Goal: Task Accomplishment & Management: Complete application form

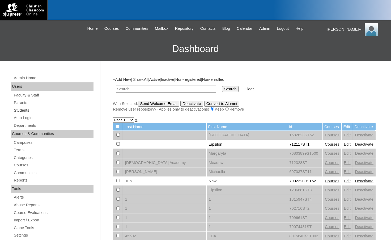
click at [26, 108] on link "Students" at bounding box center [53, 110] width 80 height 7
click at [144, 90] on input "text" at bounding box center [166, 89] width 100 height 7
type input "precept"
click at [222, 86] on input "Search" at bounding box center [230, 89] width 16 height 6
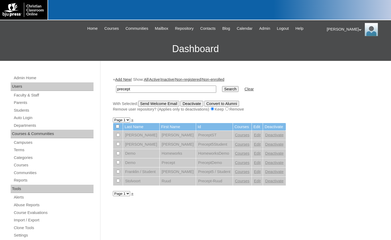
drag, startPoint x: 136, startPoint y: 89, endPoint x: 107, endPoint y: 86, distance: 28.5
click at [107, 86] on div "Admin Home Users Faculty & Staff Parents Students Auto Login Departments Course…" at bounding box center [195, 244] width 391 height 366
type input "k5"
click at [222, 86] on input "Search" at bounding box center [230, 89] width 16 height 6
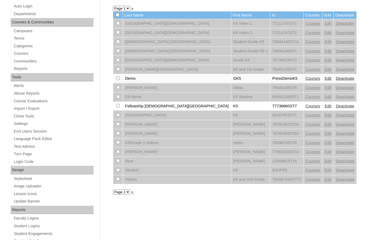
scroll to position [80, 0]
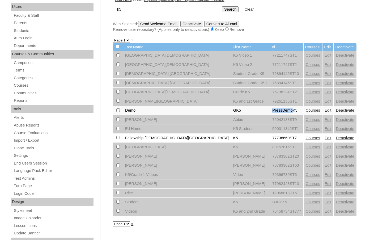
drag, startPoint x: 233, startPoint y: 111, endPoint x: 253, endPoint y: 112, distance: 19.7
click at [270, 112] on td "PressDemoK5" at bounding box center [286, 110] width 33 height 9
copy td "PressDemo"
drag, startPoint x: 127, startPoint y: 12, endPoint x: 109, endPoint y: 10, distance: 17.7
click at [103, 9] on div "Admin Home Users Faculty & Staff Parents Students Auto Login Departments Course…" at bounding box center [195, 164] width 391 height 366
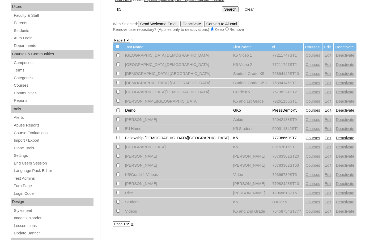
paste input "PressDemo"
type input "PressDemo"
click at [222, 10] on input "Search" at bounding box center [230, 9] width 16 height 6
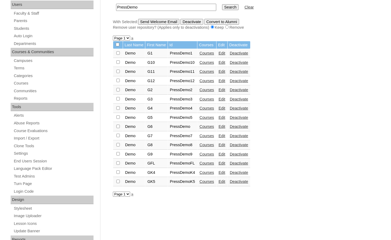
scroll to position [80, 0]
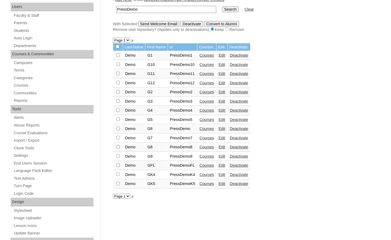
click at [209, 57] on link "Courses" at bounding box center [207, 55] width 15 height 4
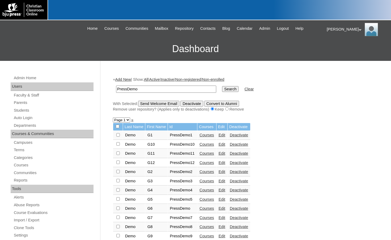
scroll to position [79, 0]
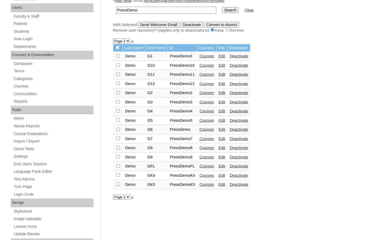
click at [205, 57] on link "Courses" at bounding box center [207, 56] width 15 height 4
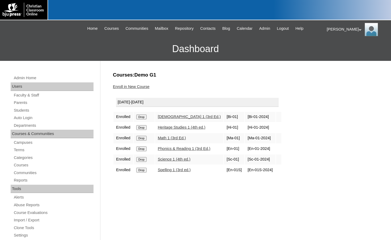
click at [146, 87] on link "Enroll in New Course" at bounding box center [131, 86] width 37 height 4
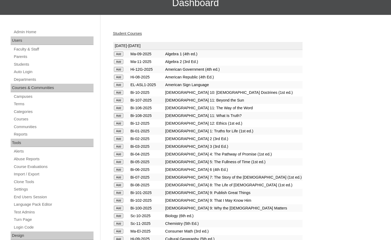
scroll to position [53, 0]
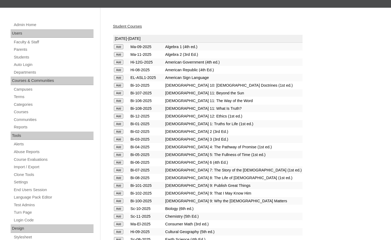
click at [120, 125] on input "Add" at bounding box center [118, 123] width 9 height 5
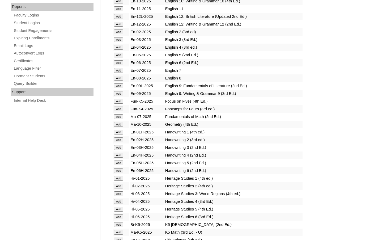
scroll to position [319, 0]
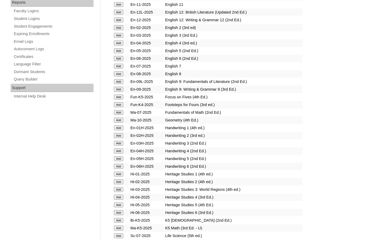
click at [120, 129] on input "Add" at bounding box center [118, 127] width 9 height 5
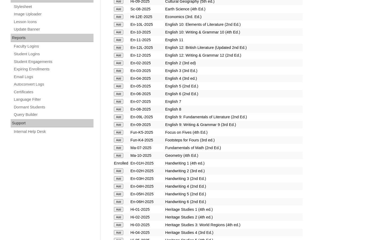
scroll to position [319, 0]
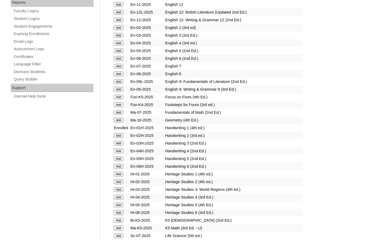
click at [120, 172] on input "Add" at bounding box center [118, 174] width 9 height 5
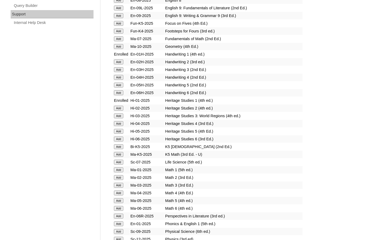
scroll to position [398, 0]
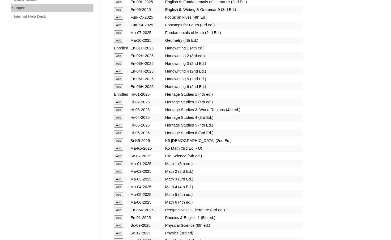
click at [118, 163] on input "Add" at bounding box center [118, 163] width 9 height 5
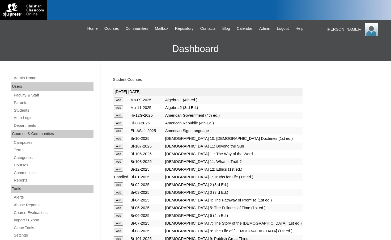
click at [121, 79] on link "Student Courses" at bounding box center [127, 79] width 29 height 4
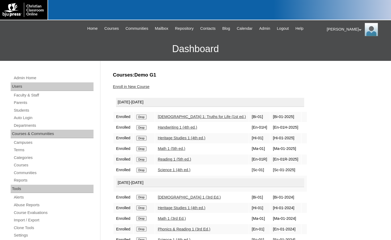
click at [125, 84] on link "Enroll in New Course" at bounding box center [131, 86] width 37 height 4
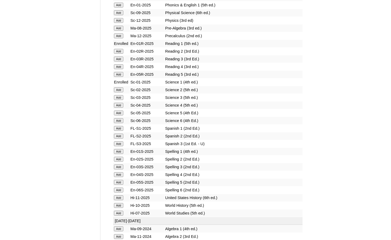
scroll to position [638, 0]
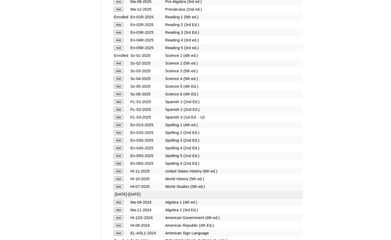
click at [120, 124] on input "Add" at bounding box center [118, 124] width 9 height 5
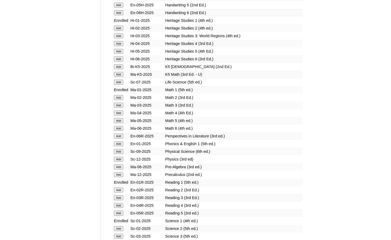
scroll to position [478, 0]
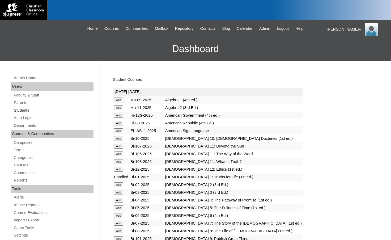
click at [29, 109] on link "Students" at bounding box center [53, 110] width 80 height 7
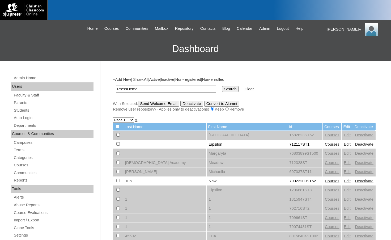
type input "PressDemo"
click at [222, 86] on input "Search" at bounding box center [230, 89] width 16 height 6
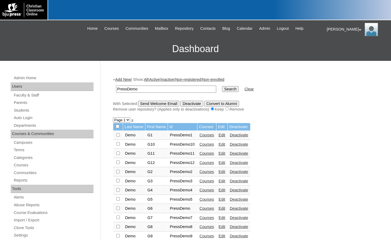
click at [206, 143] on link "Courses" at bounding box center [207, 144] width 15 height 4
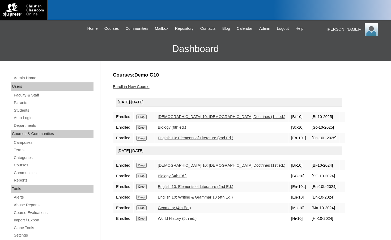
click at [139, 88] on link "Enroll in New Course" at bounding box center [131, 86] width 37 height 4
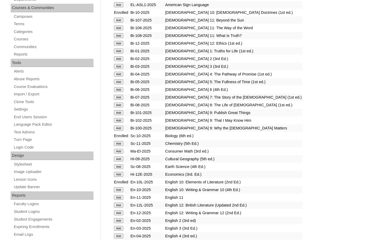
scroll to position [133, 0]
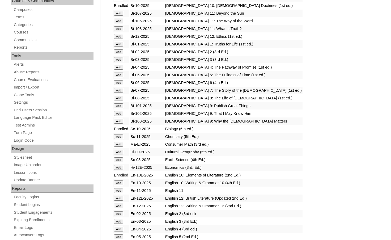
click at [120, 183] on input "Add" at bounding box center [118, 182] width 9 height 5
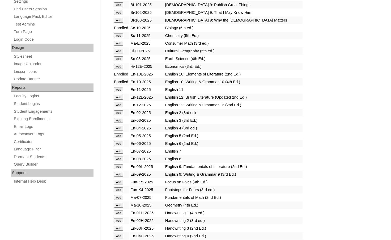
scroll to position [239, 0]
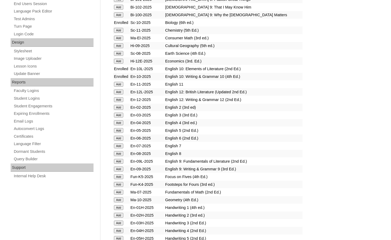
click at [115, 199] on input "Add" at bounding box center [118, 199] width 9 height 5
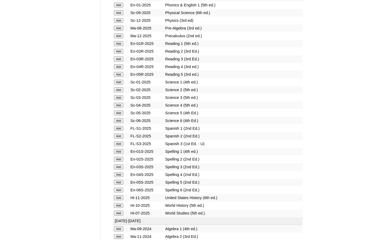
scroll to position [638, 0]
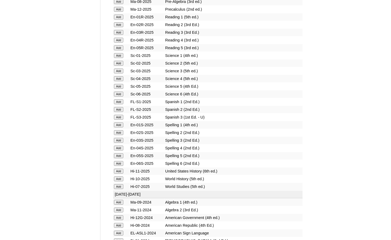
click at [117, 180] on input "Add" at bounding box center [118, 178] width 9 height 5
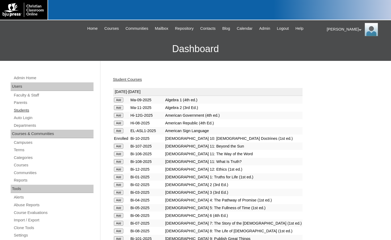
click at [37, 110] on link "Students" at bounding box center [53, 110] width 80 height 7
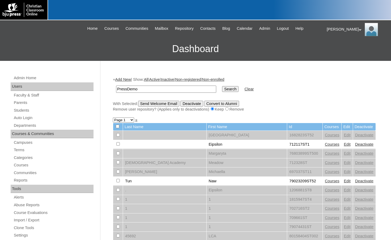
type input "PressDemo"
click at [222, 86] on input "Search" at bounding box center [230, 89] width 16 height 6
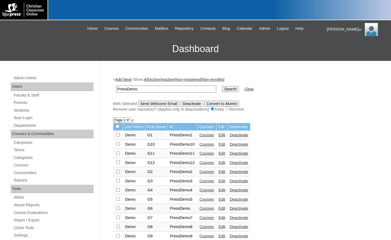
click at [209, 162] on link "Courses" at bounding box center [207, 162] width 15 height 4
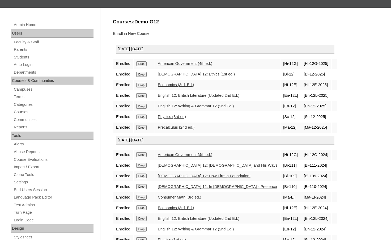
scroll to position [80, 0]
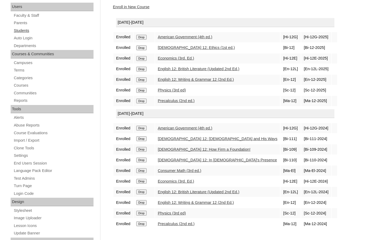
click at [29, 31] on link "Students" at bounding box center [53, 30] width 80 height 7
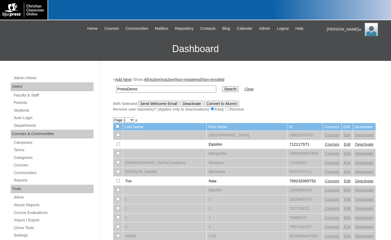
type input "PressDemo"
click at [222, 86] on input "Search" at bounding box center [230, 89] width 16 height 6
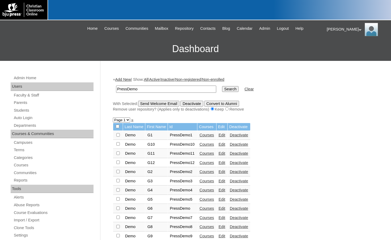
click at [213, 172] on link "Courses" at bounding box center [207, 171] width 15 height 4
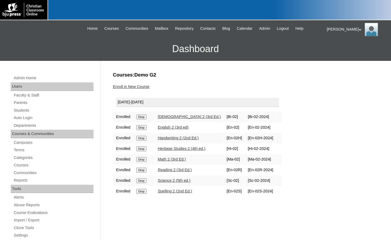
click at [139, 87] on link "Enroll in New Course" at bounding box center [131, 86] width 37 height 4
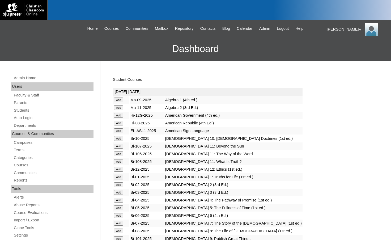
click at [117, 184] on input "Add" at bounding box center [118, 184] width 9 height 5
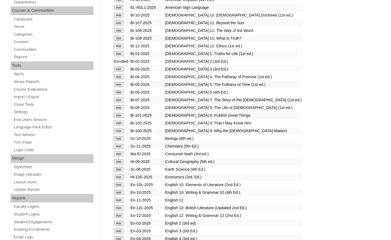
scroll to position [133, 0]
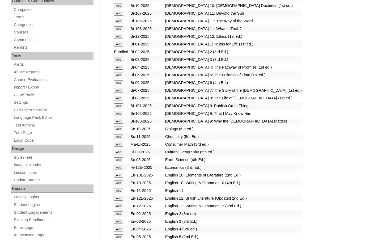
click at [116, 213] on input "Add" at bounding box center [118, 213] width 9 height 5
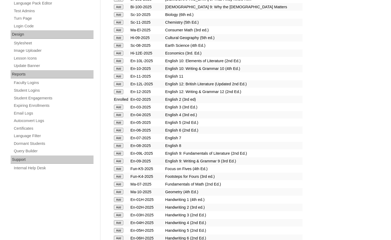
scroll to position [266, 0]
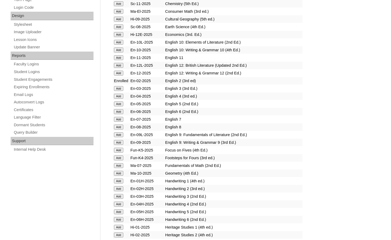
click at [122, 188] on input "Add" at bounding box center [118, 188] width 9 height 5
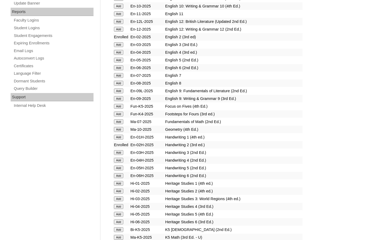
scroll to position [319, 0]
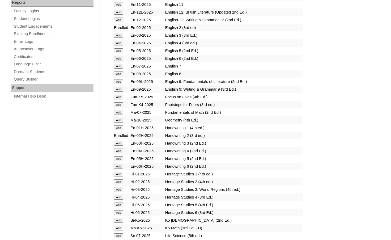
click at [121, 182] on input "Add" at bounding box center [118, 181] width 9 height 5
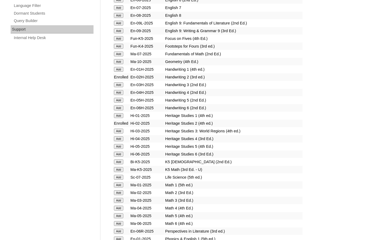
scroll to position [398, 0]
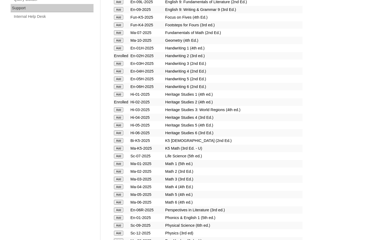
click at [118, 172] on input "Add" at bounding box center [118, 171] width 9 height 5
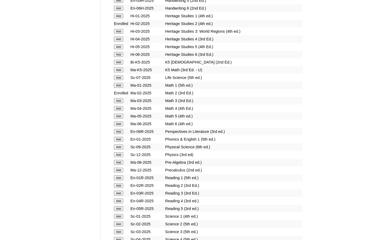
scroll to position [478, 0]
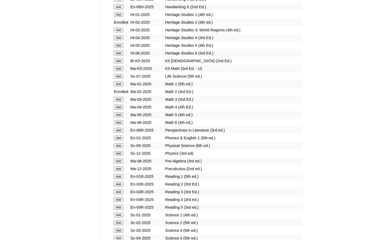
click at [118, 185] on input "Add" at bounding box center [118, 184] width 9 height 5
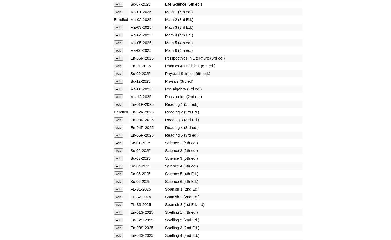
scroll to position [558, 0]
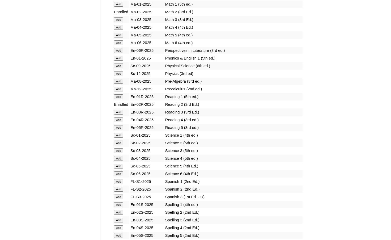
click at [121, 142] on input "Add" at bounding box center [118, 143] width 9 height 5
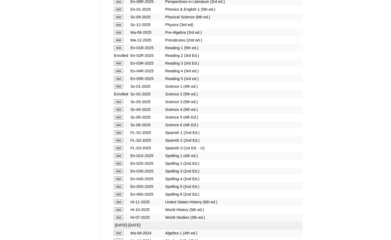
scroll to position [611, 0]
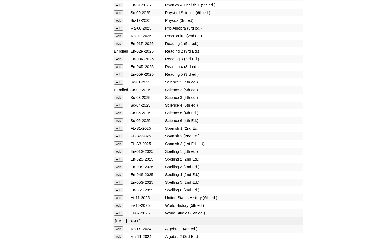
click at [118, 160] on input "Add" at bounding box center [118, 159] width 9 height 5
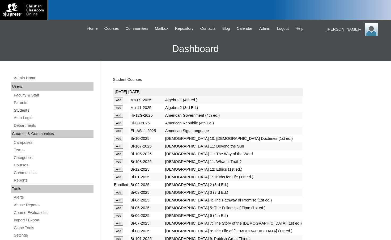
click at [27, 109] on link "Students" at bounding box center [53, 110] width 80 height 7
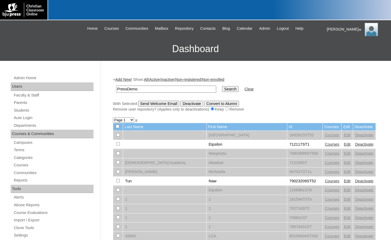
type input "PressDemo"
click at [222, 86] on input "Search" at bounding box center [230, 89] width 16 height 6
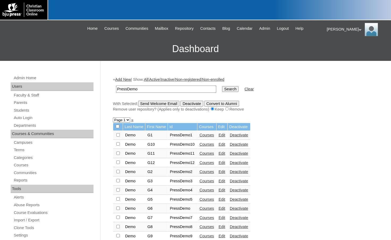
click at [210, 181] on link "Courses" at bounding box center [207, 181] width 15 height 4
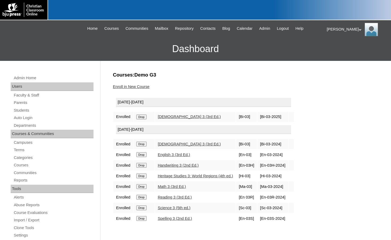
click at [133, 88] on link "Enroll in New Course" at bounding box center [131, 86] width 37 height 4
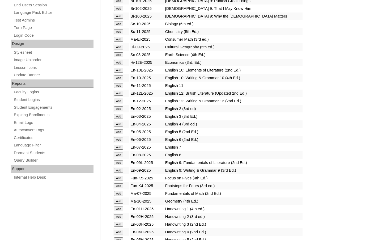
scroll to position [239, 0]
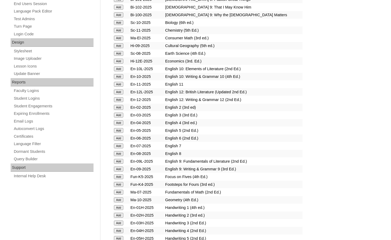
click at [119, 117] on td "Add" at bounding box center [121, 114] width 16 height 7
click at [120, 116] on input "Add" at bounding box center [118, 115] width 9 height 5
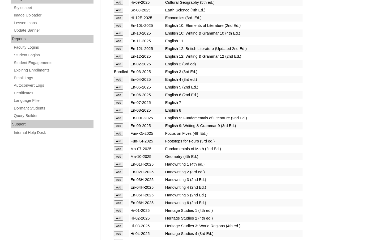
scroll to position [292, 0]
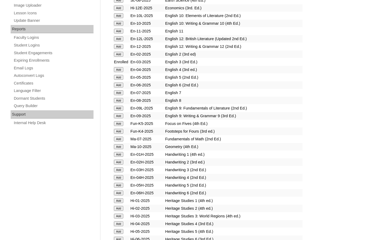
click at [118, 168] on input "Add" at bounding box center [118, 169] width 9 height 5
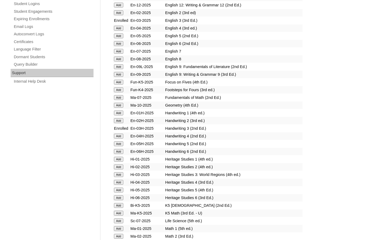
scroll to position [345, 0]
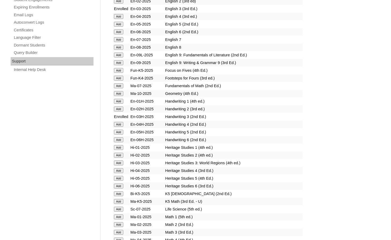
click at [119, 164] on input "Add" at bounding box center [118, 162] width 9 height 5
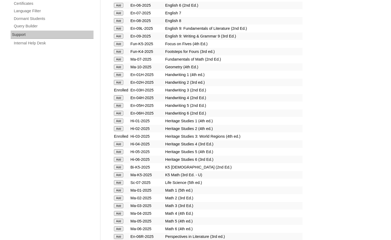
scroll to position [398, 0]
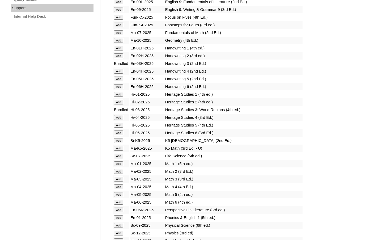
click at [120, 177] on input "Add" at bounding box center [118, 179] width 9 height 5
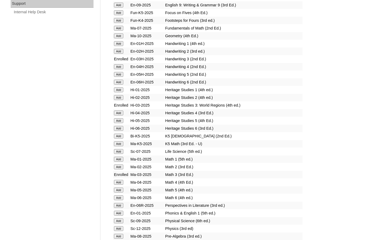
scroll to position [505, 0]
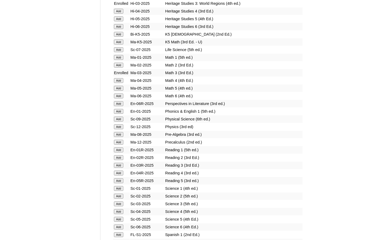
click at [119, 165] on input "Add" at bounding box center [118, 165] width 9 height 5
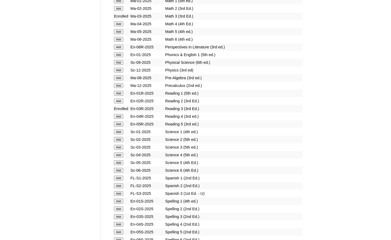
scroll to position [584, 0]
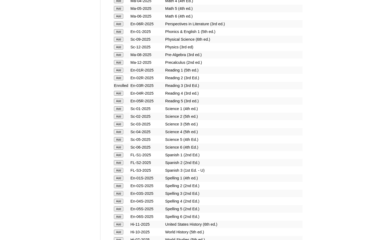
click at [117, 124] on input "Add" at bounding box center [118, 124] width 9 height 5
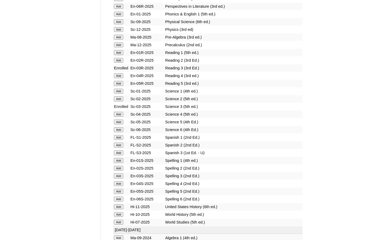
scroll to position [611, 0]
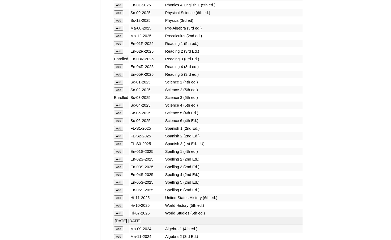
click at [123, 167] on input "Add" at bounding box center [118, 166] width 9 height 5
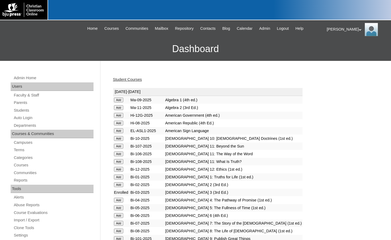
click at [139, 78] on link "Student Courses" at bounding box center [127, 79] width 29 height 4
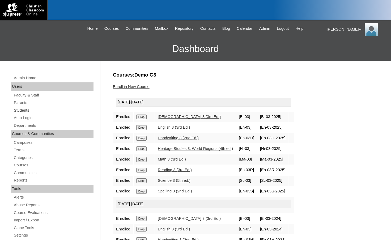
click at [22, 111] on link "Students" at bounding box center [53, 110] width 80 height 7
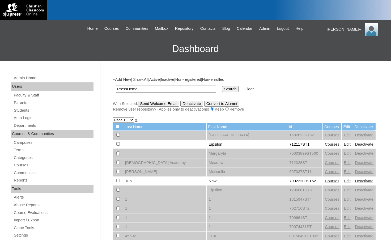
type input "PressDemo"
click at [222, 86] on input "Search" at bounding box center [230, 89] width 16 height 6
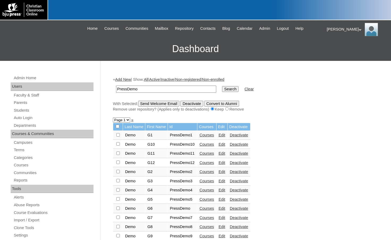
click at [206, 188] on td "Courses" at bounding box center [206, 190] width 19 height 9
click at [206, 190] on link "Courses" at bounding box center [207, 190] width 15 height 4
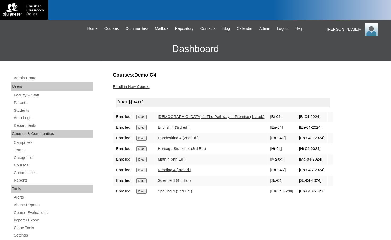
click at [140, 88] on link "Enroll in New Course" at bounding box center [131, 86] width 37 height 4
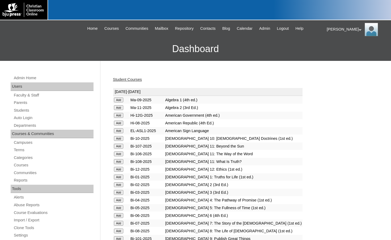
click at [123, 199] on input "Add" at bounding box center [118, 200] width 9 height 5
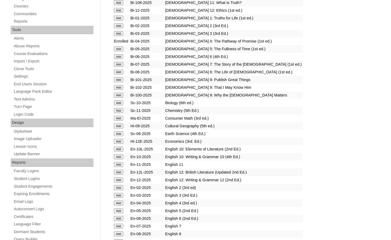
scroll to position [159, 0]
click at [123, 202] on input "Add" at bounding box center [118, 202] width 9 height 5
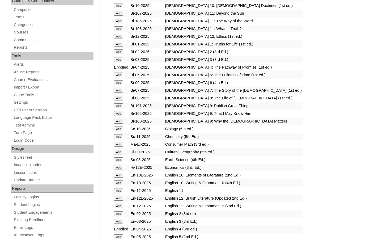
scroll to position [292, 0]
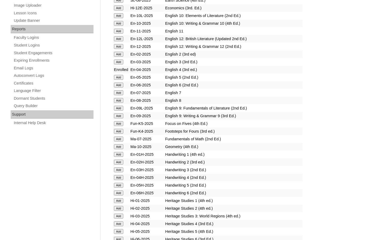
click at [119, 176] on input "Add" at bounding box center [118, 177] width 9 height 5
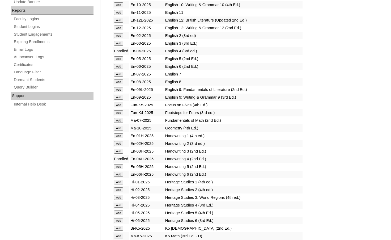
scroll to position [319, 0]
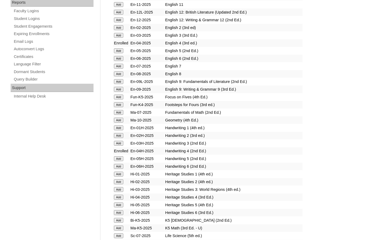
click at [120, 198] on input "Add" at bounding box center [118, 197] width 9 height 5
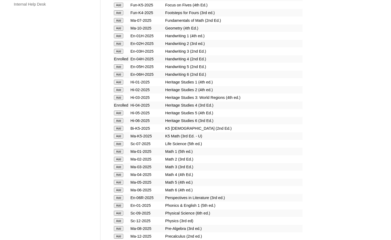
scroll to position [452, 0]
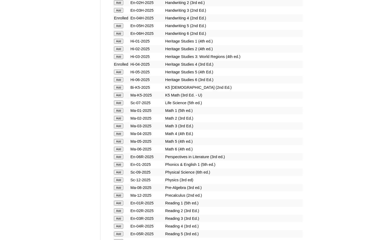
click at [121, 134] on input "Add" at bounding box center [118, 133] width 9 height 5
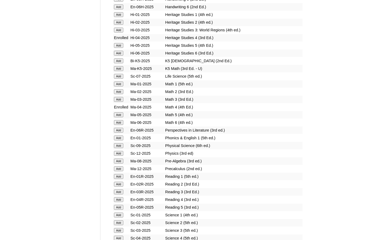
click at [122, 198] on input "Add" at bounding box center [118, 199] width 9 height 5
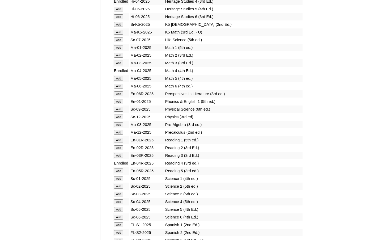
scroll to position [638, 0]
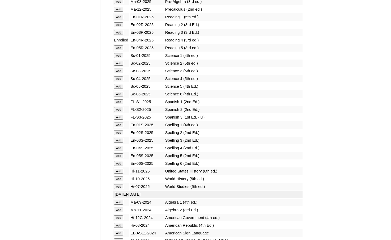
click at [122, 80] on input "Add" at bounding box center [118, 78] width 9 height 5
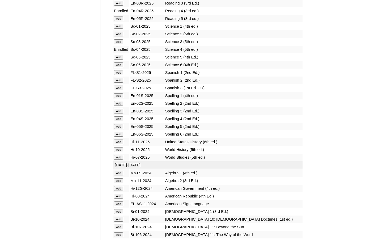
scroll to position [664, 0]
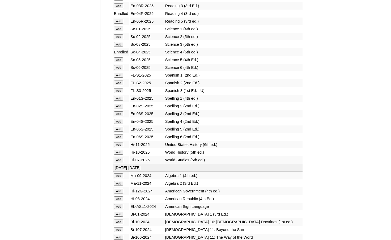
click at [118, 120] on input "Add" at bounding box center [118, 121] width 9 height 5
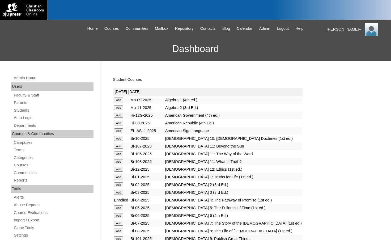
click at [137, 79] on link "Student Courses" at bounding box center [127, 79] width 29 height 4
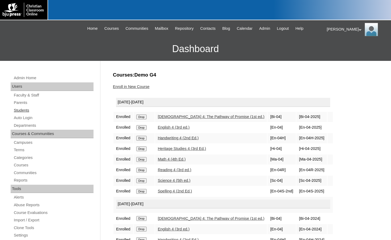
click at [27, 110] on link "Students" at bounding box center [53, 110] width 80 height 7
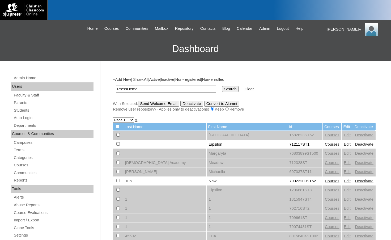
type input "PressDemo"
click at [222, 86] on input "Search" at bounding box center [230, 89] width 16 height 6
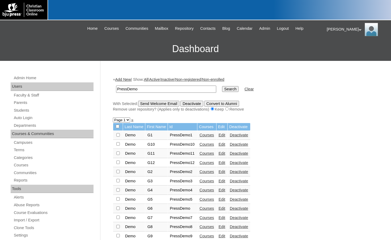
click at [204, 201] on link "Courses" at bounding box center [207, 199] width 15 height 4
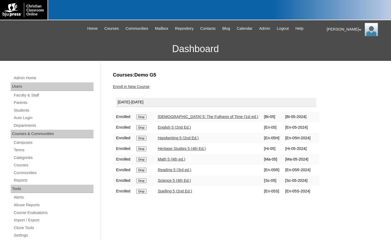
click at [135, 87] on link "Enroll in New Course" at bounding box center [131, 86] width 37 height 4
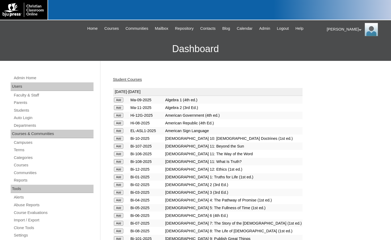
click at [120, 207] on input "Add" at bounding box center [118, 207] width 9 height 5
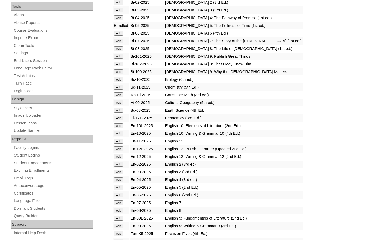
scroll to position [186, 0]
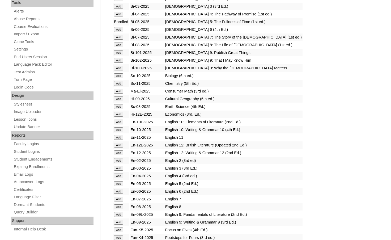
click at [121, 185] on input "Add" at bounding box center [118, 183] width 9 height 5
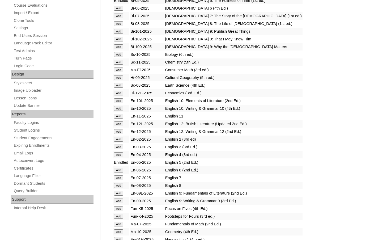
scroll to position [292, 0]
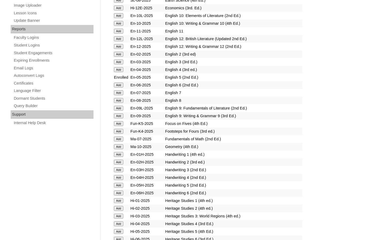
click at [122, 185] on input "Add" at bounding box center [118, 185] width 9 height 5
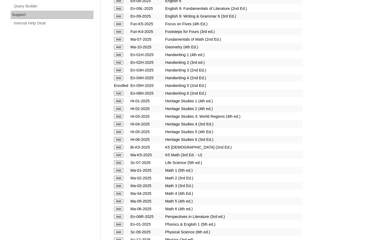
scroll to position [398, 0]
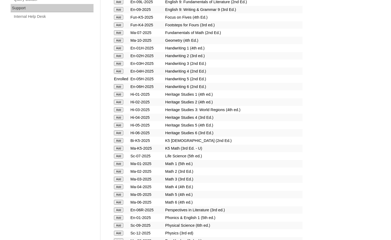
click at [117, 127] on input "Add" at bounding box center [118, 125] width 9 height 5
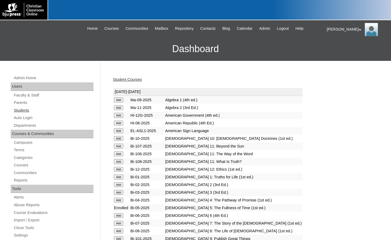
click at [36, 109] on link "Students" at bounding box center [53, 110] width 80 height 7
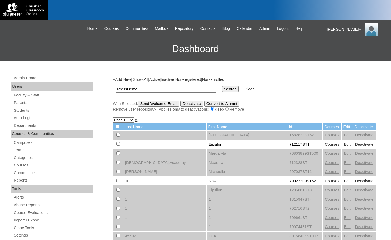
type input "PressDemo"
click at [222, 86] on input "Search" at bounding box center [230, 89] width 16 height 6
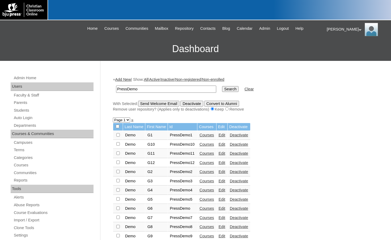
scroll to position [27, 0]
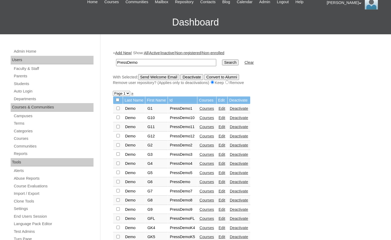
click at [211, 190] on link "Courses" at bounding box center [207, 191] width 15 height 4
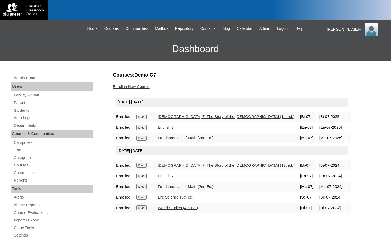
click at [129, 86] on link "Enroll in New Course" at bounding box center [131, 86] width 37 height 4
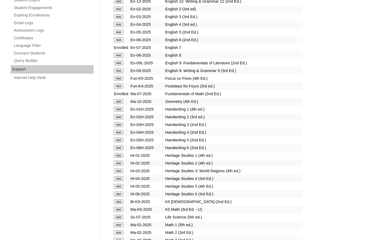
scroll to position [372, 0]
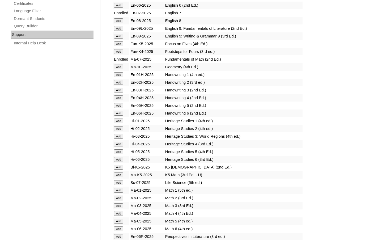
click at [120, 182] on input "Add" at bounding box center [118, 182] width 9 height 5
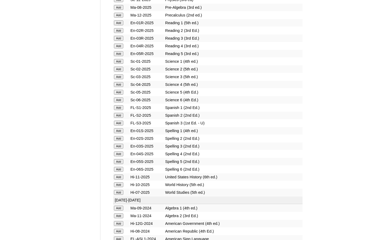
scroll to position [638, 0]
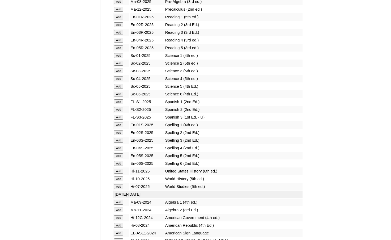
click at [119, 185] on input "Add" at bounding box center [118, 186] width 9 height 5
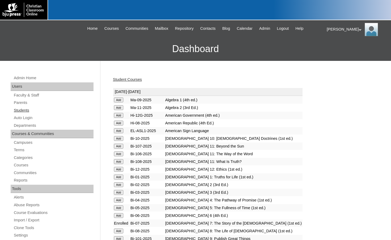
click at [36, 112] on link "Students" at bounding box center [53, 110] width 80 height 7
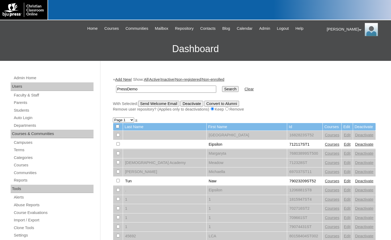
type input "PressDemo"
click at [222, 86] on input "Search" at bounding box center [230, 89] width 16 height 6
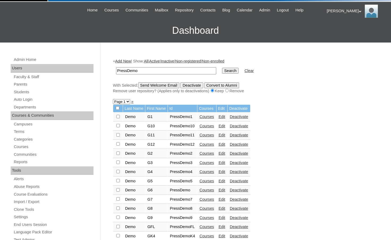
scroll to position [27, 0]
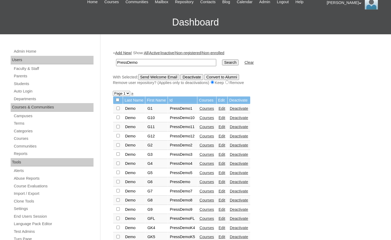
click at [206, 202] on link "Courses" at bounding box center [207, 200] width 15 height 4
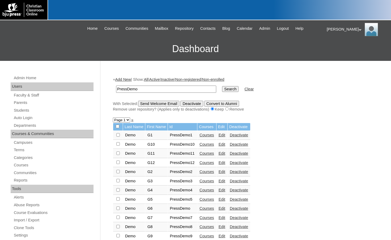
scroll to position [23, 0]
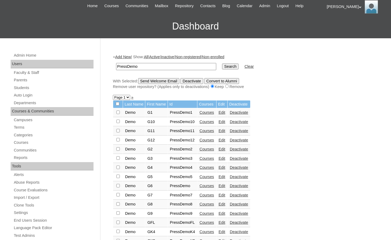
click at [208, 213] on link "Courses" at bounding box center [207, 213] width 15 height 4
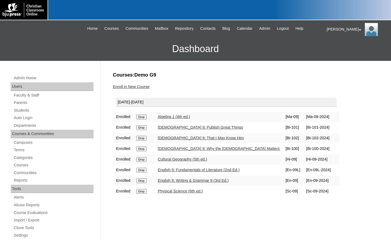
click at [142, 88] on link "Enroll in New Course" at bounding box center [131, 86] width 37 height 4
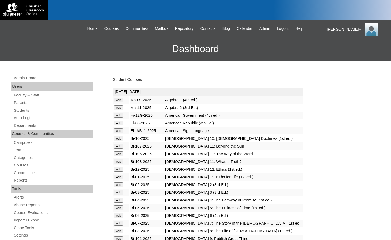
click at [118, 99] on input "Add" at bounding box center [118, 99] width 9 height 5
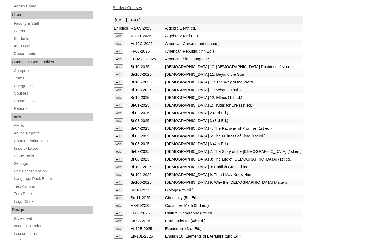
scroll to position [80, 0]
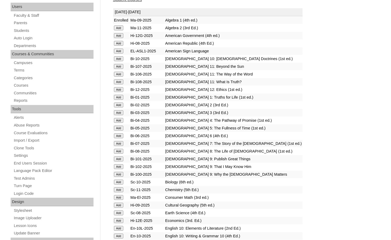
click at [119, 159] on input "Add" at bounding box center [118, 158] width 9 height 5
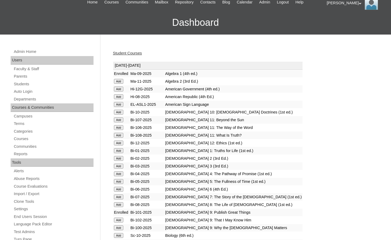
scroll to position [27, 0]
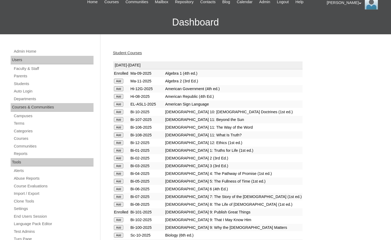
click at [121, 220] on input "Add" at bounding box center [118, 219] width 9 height 5
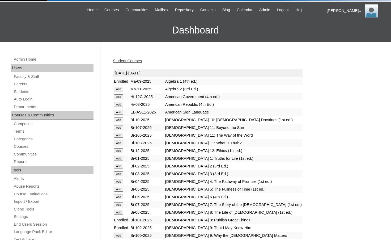
scroll to position [27, 0]
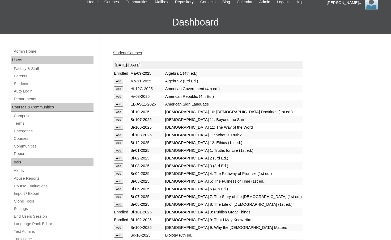
click at [120, 226] on input "Add" at bounding box center [118, 227] width 9 height 5
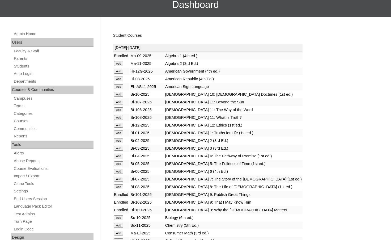
scroll to position [53, 0]
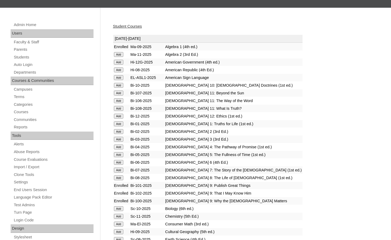
click at [120, 231] on input "Add" at bounding box center [118, 231] width 9 height 5
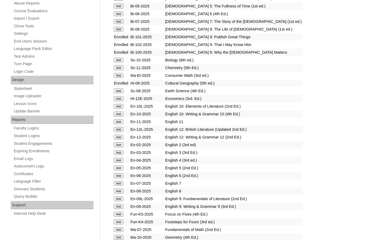
scroll to position [239, 0]
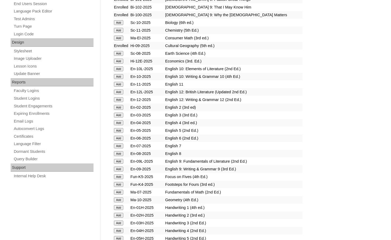
click at [119, 160] on input "Add" at bounding box center [118, 161] width 9 height 5
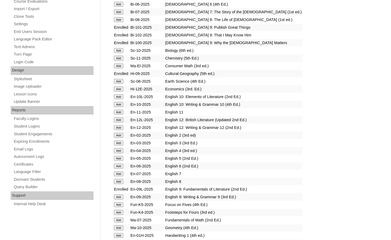
scroll to position [213, 0]
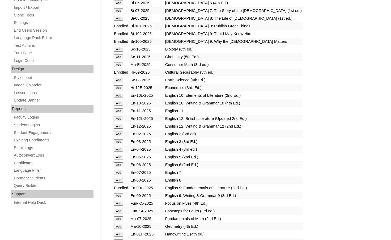
click at [123, 194] on input "Add" at bounding box center [118, 195] width 9 height 5
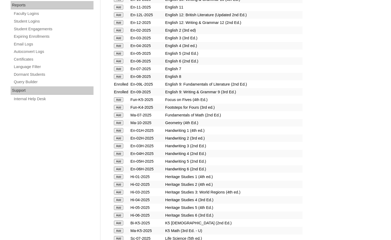
scroll to position [398, 0]
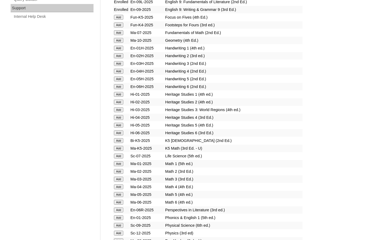
click at [118, 226] on input "Add" at bounding box center [118, 225] width 9 height 5
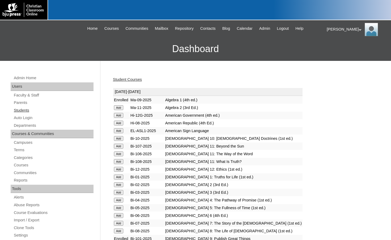
click at [32, 112] on link "Students" at bounding box center [53, 110] width 80 height 7
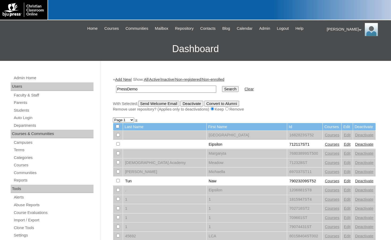
type input "PressDemo"
click at [222, 86] on input "Search" at bounding box center [230, 89] width 16 height 6
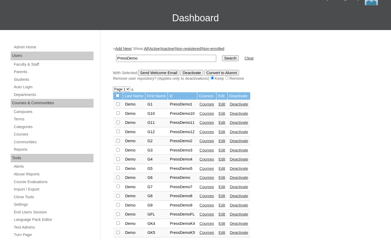
scroll to position [53, 0]
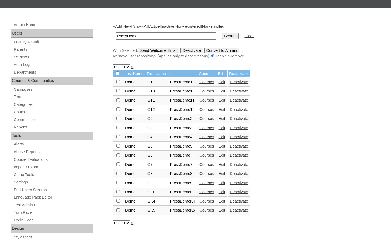
click at [211, 192] on link "Courses" at bounding box center [207, 192] width 15 height 4
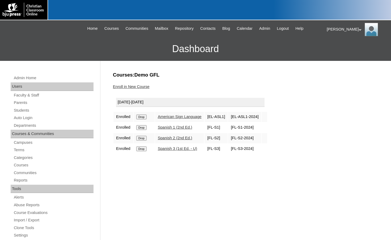
click at [131, 86] on link "Enroll in New Course" at bounding box center [131, 86] width 37 height 4
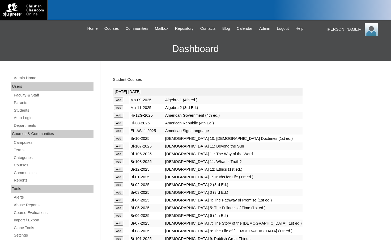
click at [119, 130] on input "Add" at bounding box center [118, 130] width 9 height 5
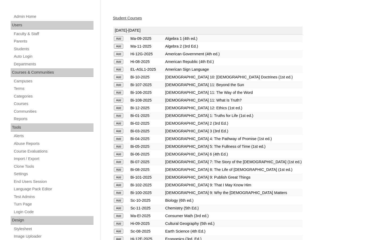
scroll to position [159, 0]
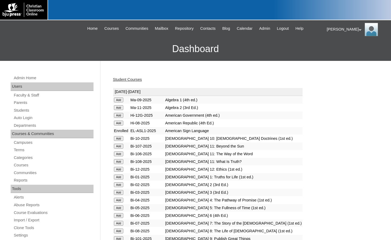
click at [23, 44] on h3 "Dashboard" at bounding box center [196, 49] width 386 height 24
click at [41, 111] on link "Students" at bounding box center [53, 110] width 80 height 7
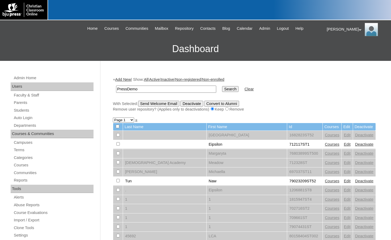
type input "PressDemo"
click at [222, 86] on input "Search" at bounding box center [230, 89] width 16 height 6
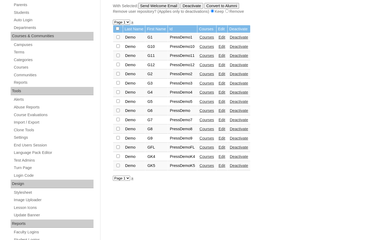
scroll to position [106, 0]
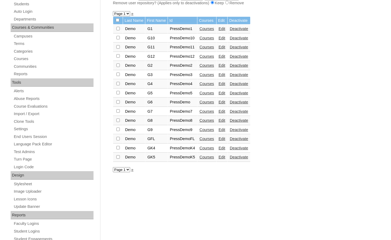
click at [208, 156] on link "Courses" at bounding box center [207, 157] width 15 height 4
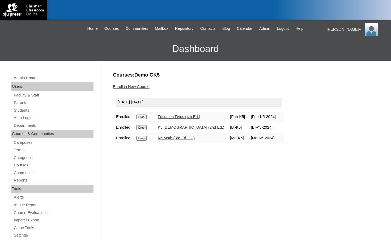
click at [131, 88] on link "Enroll in New Course" at bounding box center [131, 86] width 37 height 4
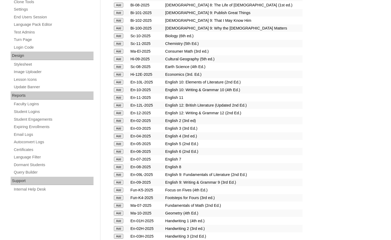
scroll to position [266, 0]
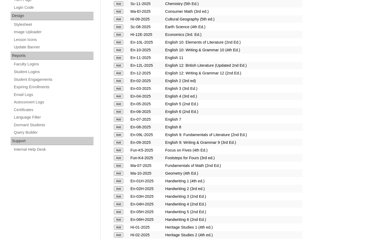
click at [122, 149] on input "Add" at bounding box center [118, 150] width 9 height 5
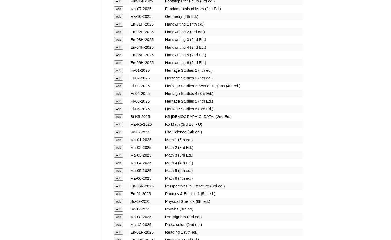
scroll to position [425, 0]
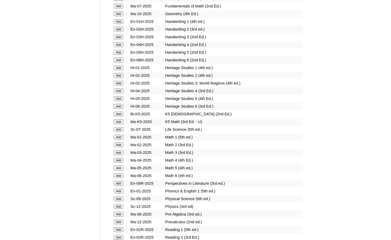
click at [115, 114] on input "Add" at bounding box center [118, 114] width 9 height 5
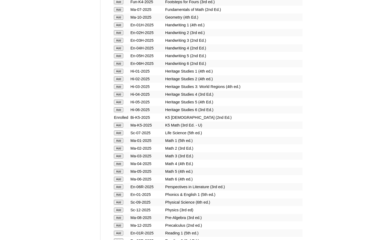
scroll to position [425, 0]
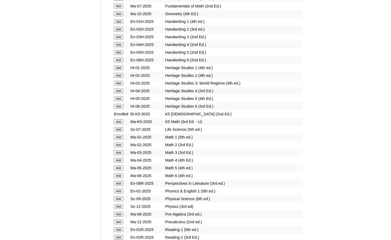
click at [122, 121] on input "Add" at bounding box center [118, 121] width 9 height 5
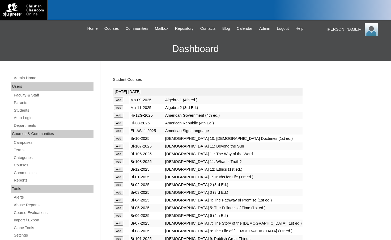
click at [102, 59] on h3 "Dashboard" at bounding box center [196, 49] width 386 height 24
click at [29, 110] on link "Students" at bounding box center [53, 110] width 80 height 7
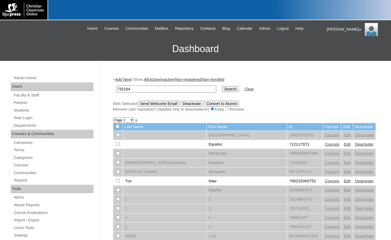
type input "732164"
click at [222, 86] on input "Search" at bounding box center [230, 89] width 16 height 6
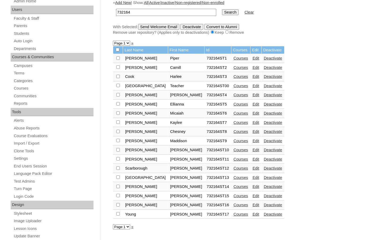
scroll to position [80, 0]
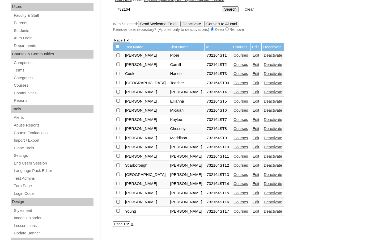
click at [253, 146] on link "Edit" at bounding box center [256, 147] width 7 height 4
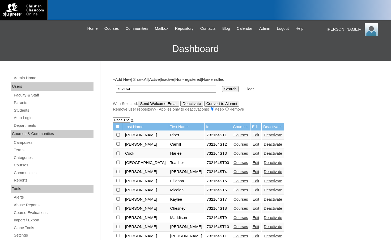
scroll to position [79, 0]
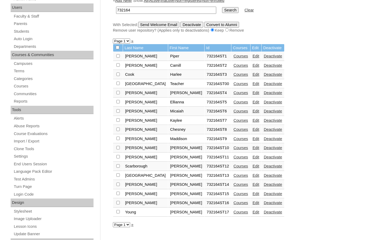
click at [253, 137] on link "Edit" at bounding box center [256, 139] width 7 height 4
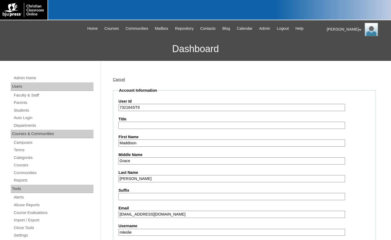
scroll to position [27, 0]
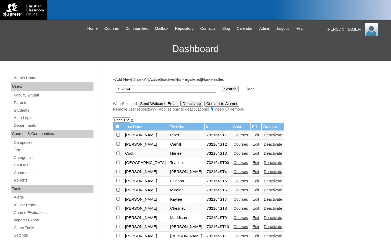
scroll to position [78, 0]
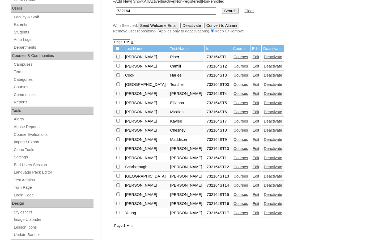
click at [253, 129] on link "Edit" at bounding box center [256, 130] width 7 height 4
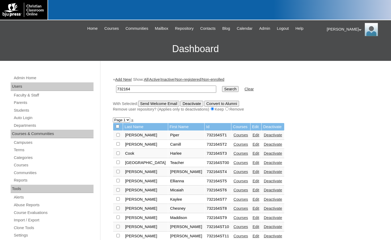
scroll to position [77, 0]
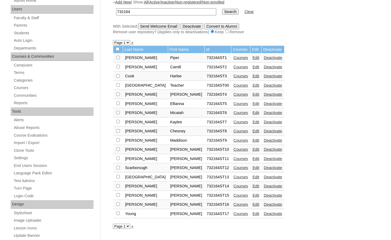
click at [253, 121] on link "Edit" at bounding box center [256, 122] width 7 height 4
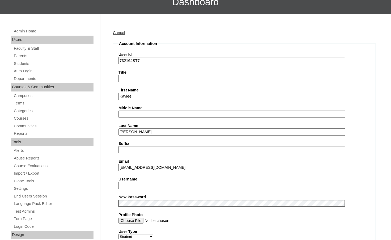
scroll to position [53, 0]
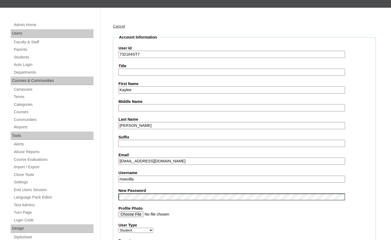
drag, startPoint x: 141, startPoint y: 179, endPoint x: 110, endPoint y: 177, distance: 30.7
paste input "kaylee.huddleston"
type input "kaylee.huddleston"
drag, startPoint x: 111, startPoint y: 178, endPoint x: 115, endPoint y: 166, distance: 12.1
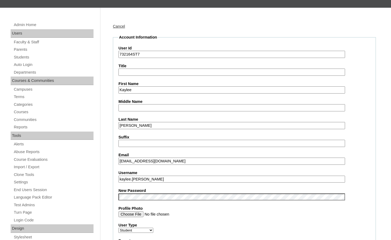
drag, startPoint x: 133, startPoint y: 55, endPoint x: 107, endPoint y: 52, distance: 26.0
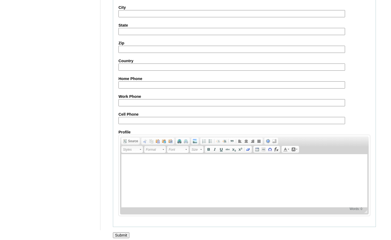
scroll to position [570, 0]
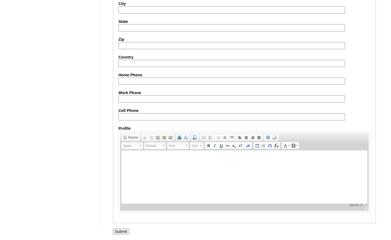
click at [120, 231] on input "Submit" at bounding box center [121, 231] width 16 height 6
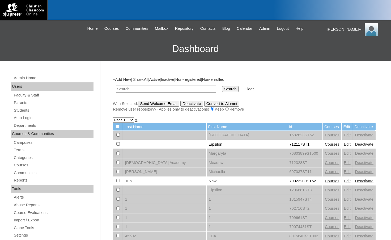
paste input "732164"
type input "732164"
click at [222, 86] on input "Search" at bounding box center [230, 89] width 16 height 6
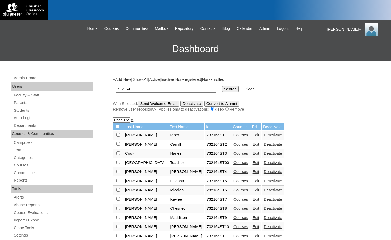
click at [253, 189] on link "Edit" at bounding box center [256, 190] width 7 height 4
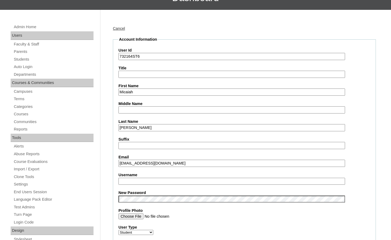
scroll to position [53, 0]
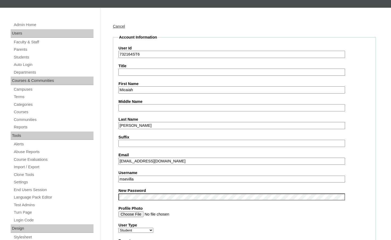
drag, startPoint x: 142, startPoint y: 179, endPoint x: 107, endPoint y: 179, distance: 35.6
type input "micaiah.holiman"
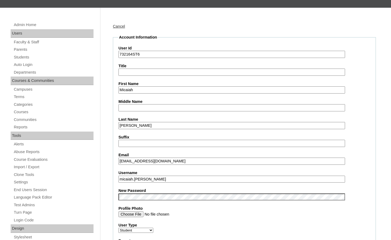
drag, startPoint x: 153, startPoint y: 180, endPoint x: 110, endPoint y: 178, distance: 43.4
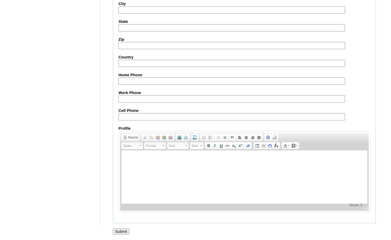
scroll to position [570, 0]
click at [121, 232] on input "Submit" at bounding box center [121, 231] width 16 height 6
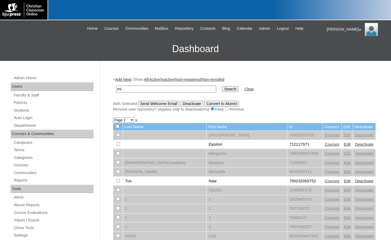
type input "m"
type input "732164"
click at [222, 86] on input "Search" at bounding box center [230, 89] width 16 height 6
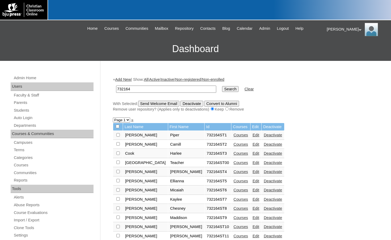
click at [253, 182] on link "Edit" at bounding box center [256, 181] width 7 height 4
click at [253, 172] on link "Edit" at bounding box center [256, 171] width 7 height 4
click at [253, 152] on link "Edit" at bounding box center [256, 153] width 7 height 4
click at [253, 145] on link "Edit" at bounding box center [256, 144] width 7 height 4
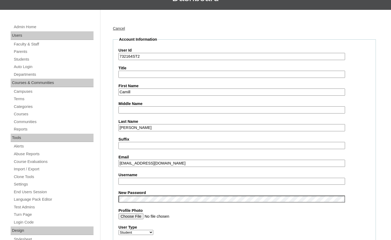
scroll to position [53, 0]
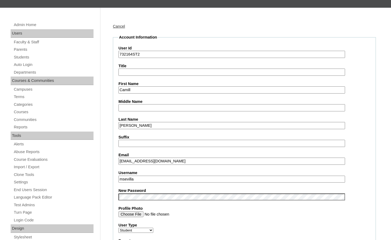
drag, startPoint x: 145, startPoint y: 180, endPoint x: 96, endPoint y: 176, distance: 48.8
type input "camill.burke"
drag, startPoint x: 110, startPoint y: 171, endPoint x: 113, endPoint y: 173, distance: 3.6
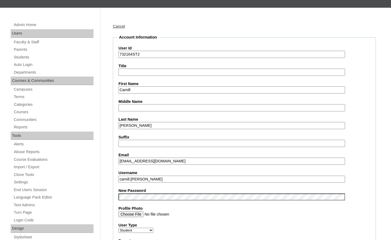
drag, startPoint x: 150, startPoint y: 180, endPoint x: 102, endPoint y: 179, distance: 48.4
drag, startPoint x: 133, startPoint y: 53, endPoint x: 116, endPoint y: 52, distance: 16.2
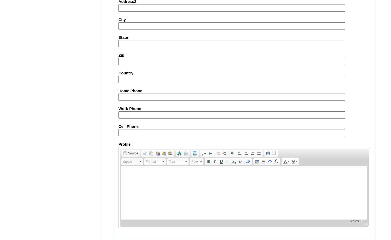
scroll to position [570, 0]
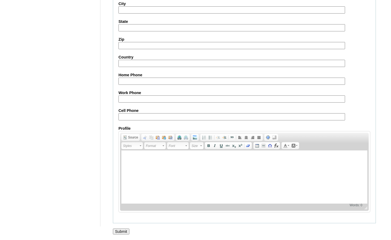
click at [119, 234] on input "Submit" at bounding box center [121, 231] width 16 height 6
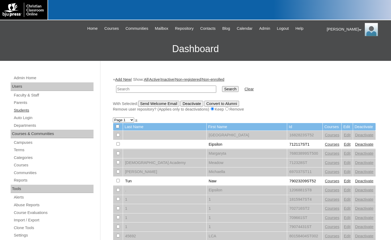
click at [32, 108] on link "Students" at bounding box center [53, 110] width 80 height 7
type input "PressDemo"
click at [222, 86] on input "Search" at bounding box center [230, 89] width 16 height 6
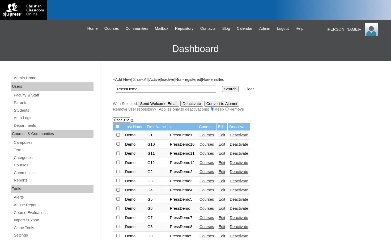
click at [203, 162] on link "Courses" at bounding box center [207, 162] width 15 height 4
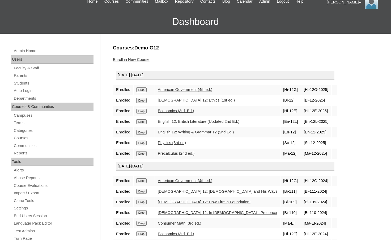
scroll to position [27, 0]
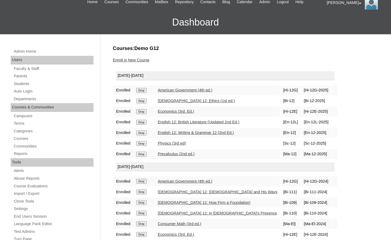
click at [143, 59] on link "Enroll in New Course" at bounding box center [131, 60] width 37 height 4
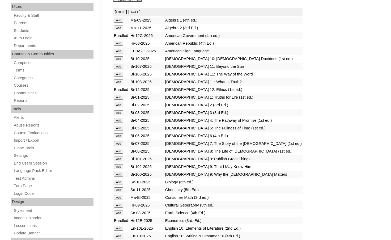
scroll to position [106, 0]
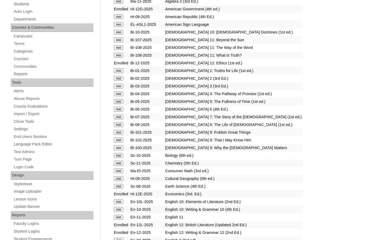
click at [118, 169] on input "Add" at bounding box center [118, 170] width 9 height 5
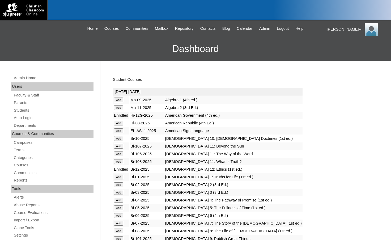
drag, startPoint x: 14, startPoint y: 40, endPoint x: 21, endPoint y: 65, distance: 26.2
click at [14, 40] on h3 "Dashboard" at bounding box center [196, 49] width 386 height 24
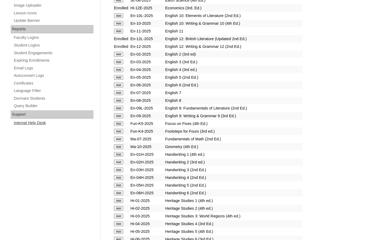
click at [42, 125] on link "Internal Help Desk" at bounding box center [53, 123] width 80 height 7
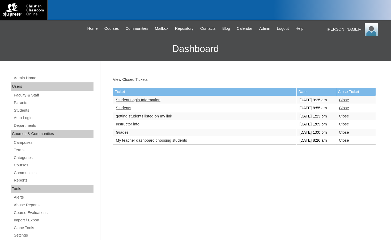
click at [145, 102] on link "Student Login Information" at bounding box center [138, 100] width 45 height 4
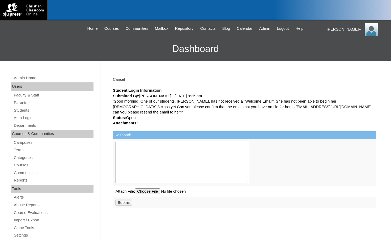
click at [138, 165] on textarea "Respond:" at bounding box center [183, 162] width 134 height 41
paste textarea "That is not the email address we were given, so we have switch it out. We see t…"
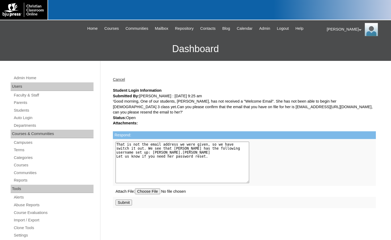
type textarea "That is not the email address we were given, so we have switch it out. We see t…"
click at [127, 200] on input "Submit" at bounding box center [124, 203] width 16 height 6
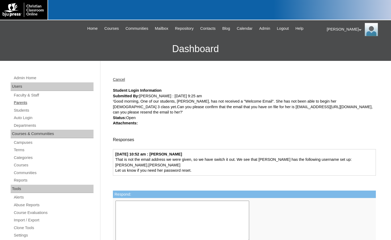
click at [28, 103] on link "Parents" at bounding box center [53, 102] width 80 height 7
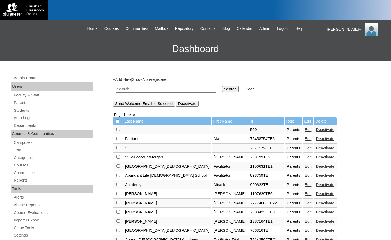
click at [146, 91] on input "text" at bounding box center [166, 89] width 100 height 7
drag, startPoint x: 146, startPoint y: 91, endPoint x: 65, endPoint y: 82, distance: 81.8
type input "78177677"
click at [222, 90] on input "Search" at bounding box center [230, 89] width 16 height 6
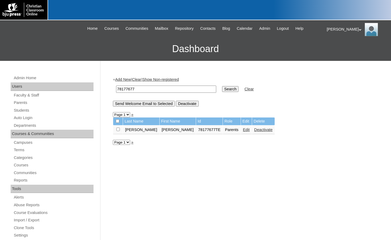
click at [241, 133] on td "Edit" at bounding box center [246, 129] width 11 height 9
click at [243, 131] on link "Edit" at bounding box center [246, 130] width 7 height 4
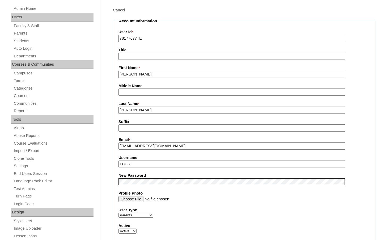
scroll to position [80, 0]
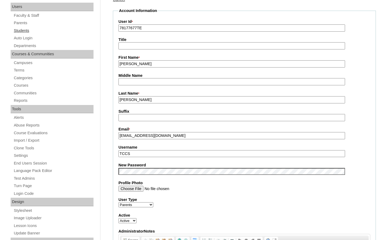
click at [30, 32] on link "Students" at bounding box center [53, 30] width 80 height 7
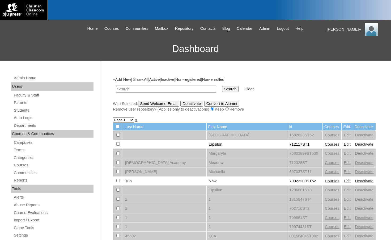
click at [161, 88] on input "text" at bounding box center [166, 89] width 100 height 7
type input "78177677"
click at [222, 86] on input "Search" at bounding box center [230, 89] width 16 height 6
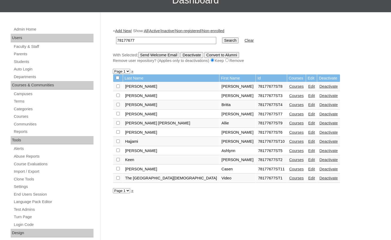
scroll to position [53, 0]
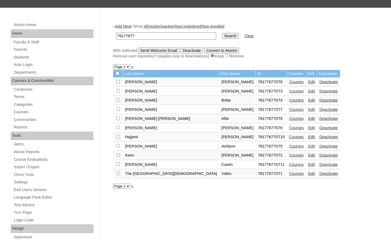
click at [124, 25] on link "Add New" at bounding box center [123, 26] width 16 height 4
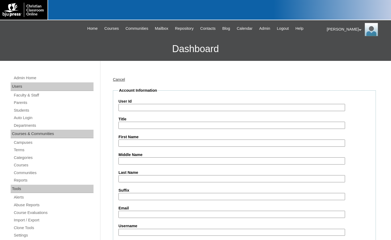
click at [156, 106] on input "User Id" at bounding box center [231, 107] width 227 height 7
paste input "78177677"
type input "78177677ST12"
type input "Carley"
type input "Rothwell"
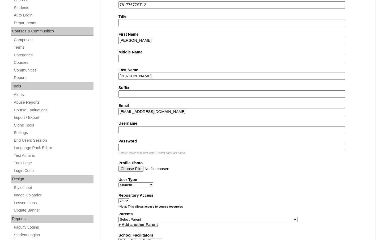
scroll to position [106, 0]
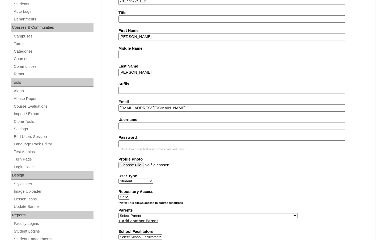
type input "crothwelltccs@gmail.com"
click at [233, 216] on select "Select Parent , Fautanu, Ma 1, 1 23-24 accountMorgan, Jason 6th Street Mennonit…" at bounding box center [207, 215] width 179 height 5
select select "35445"
click at [257, 213] on label "Parents" at bounding box center [244, 210] width 252 height 6
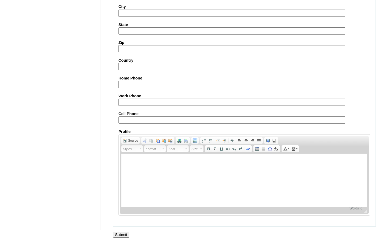
scroll to position [569, 0]
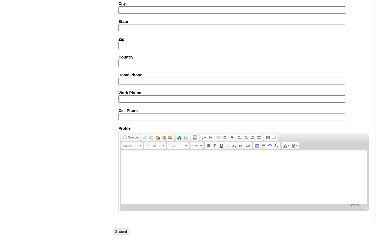
click at [124, 231] on input "Submit" at bounding box center [121, 231] width 16 height 6
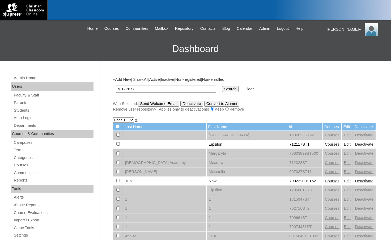
type input "78177677"
click at [222, 86] on input "Search" at bounding box center [230, 89] width 16 height 6
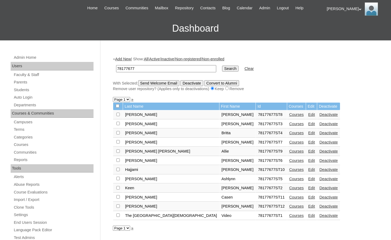
scroll to position [27, 0]
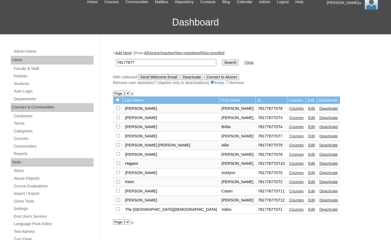
click at [289, 201] on link "Courses" at bounding box center [296, 200] width 15 height 4
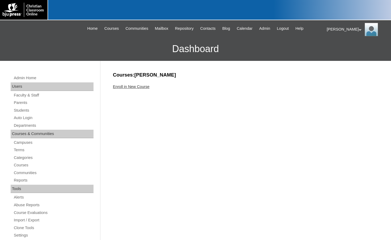
click at [148, 86] on link "Enroll in New Course" at bounding box center [131, 86] width 37 height 4
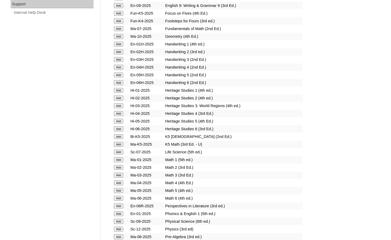
scroll to position [505, 0]
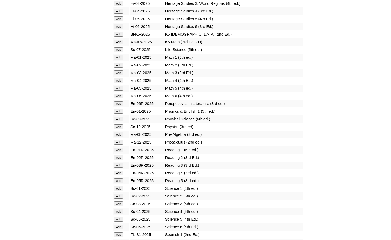
click at [122, 135] on input "Add" at bounding box center [118, 134] width 9 height 5
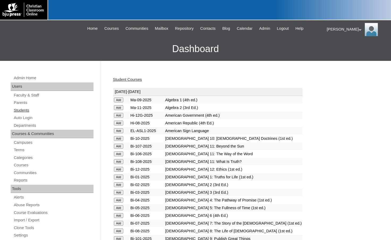
click at [30, 108] on link "Students" at bounding box center [53, 110] width 80 height 7
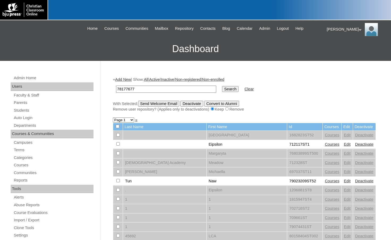
type input "78177677"
click at [222, 89] on input "Search" at bounding box center [230, 89] width 16 height 6
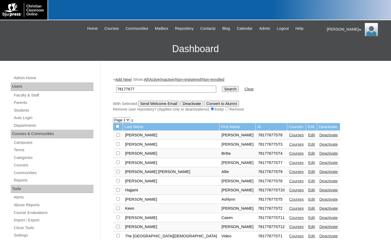
click at [130, 77] on link "Add New" at bounding box center [123, 79] width 16 height 4
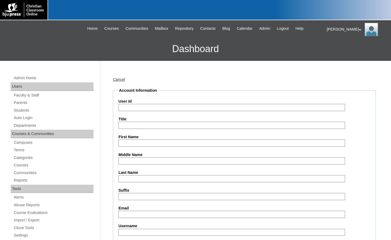
click at [155, 104] on input "User Id" at bounding box center [231, 107] width 227 height 7
paste input "78177677"
type input "78177677ST13"
type input "Sylvia"
type input "[PERSON_NAME]"
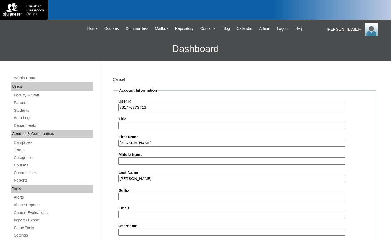
click at [210, 213] on input "Email" at bounding box center [231, 214] width 227 height 7
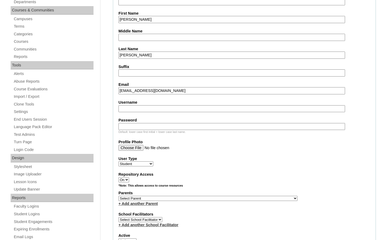
scroll to position [133, 0]
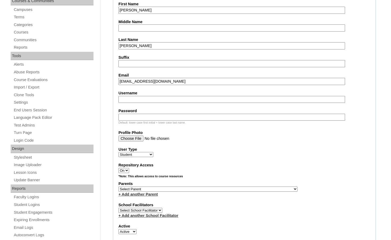
type input "sylviaadamstccs@gmail.com"
click at [236, 188] on select "Select Parent , Fautanu, Ma 1, 1 23-24 accountMorgan, Jason 6th Street Mennonit…" at bounding box center [207, 188] width 179 height 5
select select "35445"
click at [243, 189] on div "Parents Select Parent , Fautanu, Ma 1, 1 23-24 accountMorgan, Jason 6th Street …" at bounding box center [244, 189] width 252 height 16
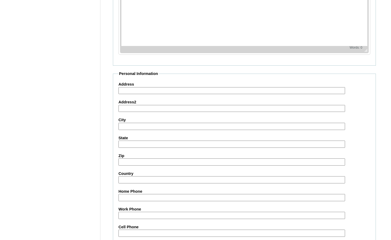
scroll to position [569, 0]
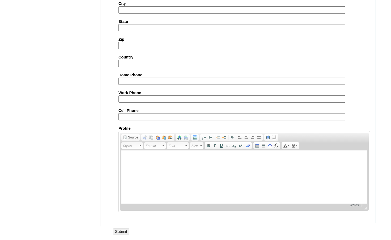
click at [125, 230] on input "Submit" at bounding box center [121, 231] width 16 height 6
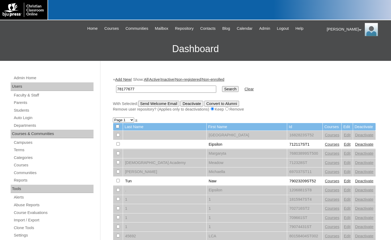
type input "78177677"
click at [222, 89] on input "Search" at bounding box center [230, 89] width 16 height 6
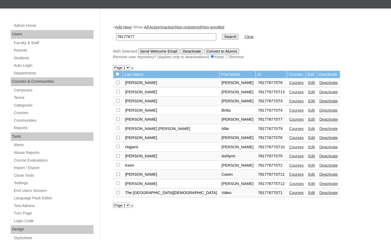
scroll to position [53, 0]
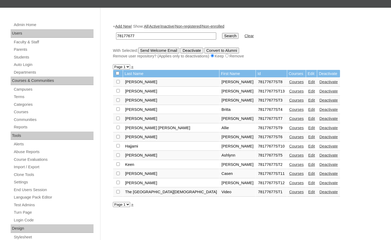
click at [289, 93] on link "Courses" at bounding box center [296, 91] width 15 height 4
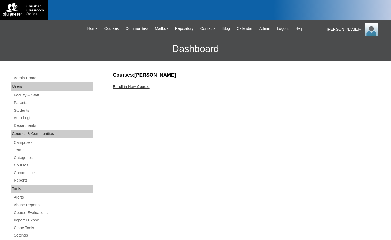
click at [142, 85] on link "Enroll in New Course" at bounding box center [131, 86] width 37 height 4
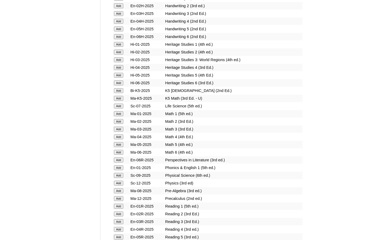
scroll to position [452, 0]
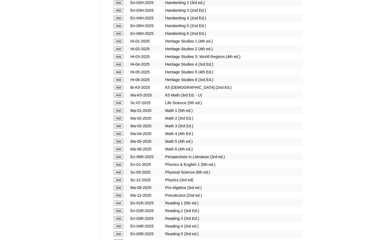
click at [122, 148] on input "Add" at bounding box center [118, 149] width 9 height 5
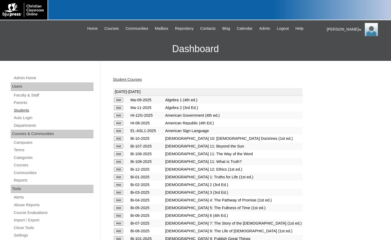
click at [30, 110] on link "Students" at bounding box center [53, 110] width 80 height 7
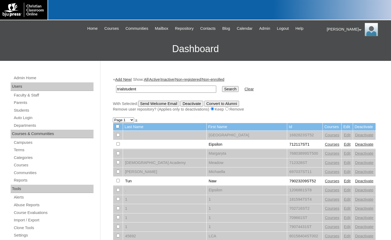
type input "trialstudent"
click at [222, 86] on input "Search" at bounding box center [230, 89] width 16 height 6
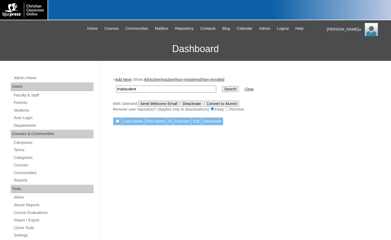
drag, startPoint x: 152, startPoint y: 91, endPoint x: 69, endPoint y: 91, distance: 83.2
click at [69, 91] on div "Admin Home Users Faculty & Staff Parents Students Auto Login Departments Course…" at bounding box center [195, 244] width 391 height 366
type input "500054919"
click at [222, 86] on input "Search" at bounding box center [230, 89] width 16 height 6
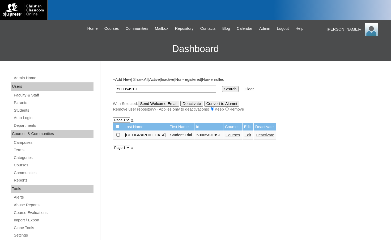
click at [245, 134] on link "Edit" at bounding box center [248, 135] width 7 height 4
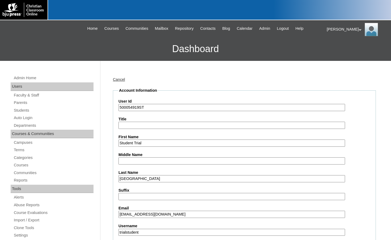
click at [124, 57] on h3 "Dashboard" at bounding box center [196, 49] width 386 height 24
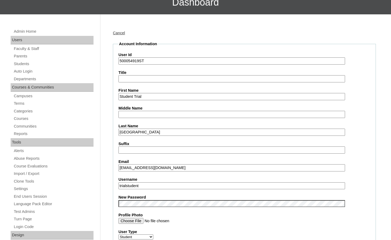
scroll to position [133, 0]
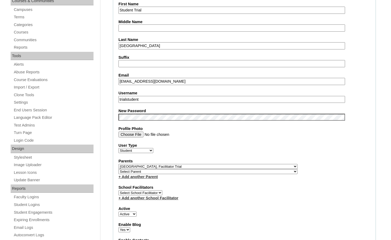
drag, startPoint x: 150, startPoint y: 101, endPoint x: 101, endPoint y: 89, distance: 49.4
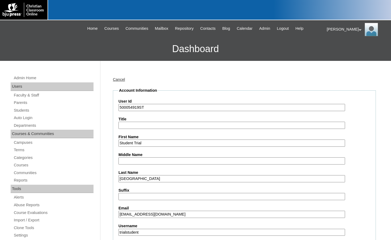
click at [341, 31] on div "[PERSON_NAME] My Profile My Settings Logout" at bounding box center [356, 29] width 59 height 13
click span "Logout"
